Goal: Navigation & Orientation: Understand site structure

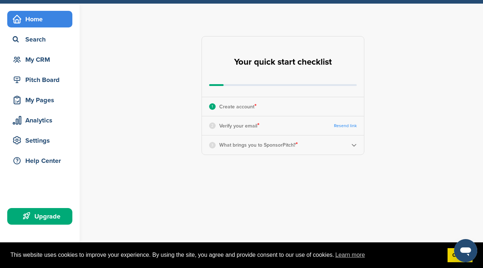
click at [352, 146] on img at bounding box center [353, 144] width 5 height 5
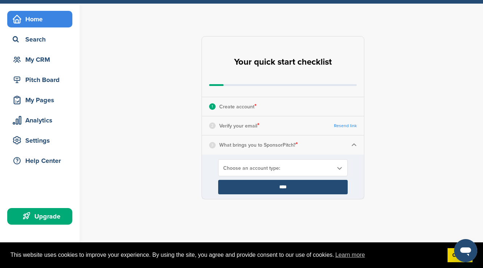
click at [350, 147] on div "3 What brings you to SponsorPitch? *" at bounding box center [283, 145] width 162 height 19
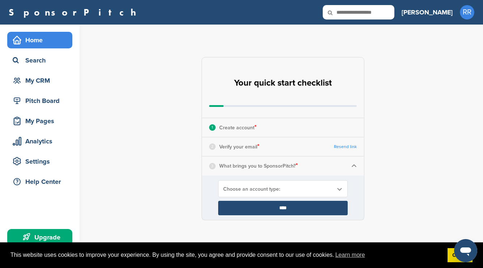
click at [296, 150] on div "2 Verify your email * Resend link" at bounding box center [283, 146] width 162 height 19
click at [282, 193] on div "Choose an account type:" at bounding box center [282, 188] width 129 height 17
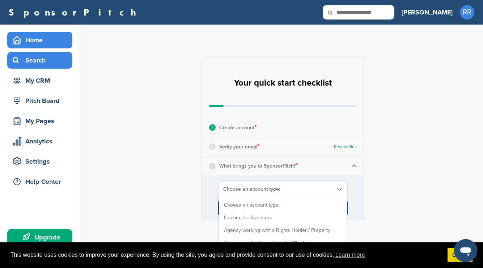
click at [41, 57] on div "Search" at bounding box center [41, 60] width 61 height 13
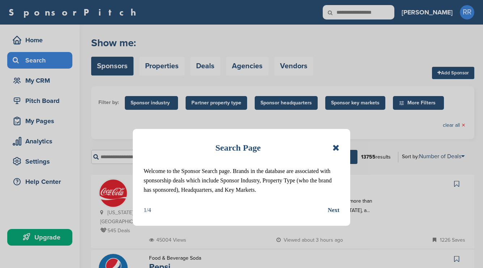
click at [336, 146] on icon at bounding box center [335, 148] width 7 height 9
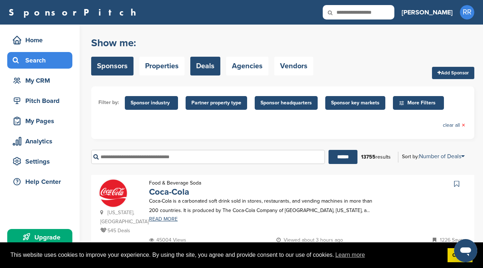
click at [206, 66] on link "Deals" at bounding box center [205, 66] width 30 height 19
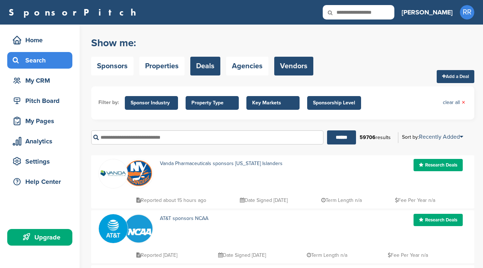
click at [280, 66] on link "Vendors" at bounding box center [293, 66] width 39 height 19
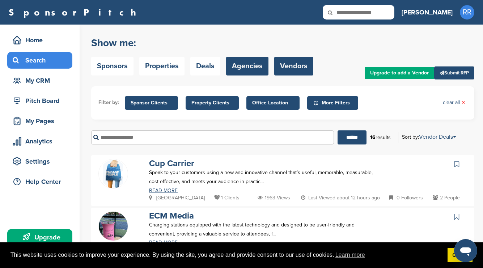
click at [246, 65] on link "Agencies" at bounding box center [247, 66] width 42 height 19
